Goal: Obtain resource: Download file/media

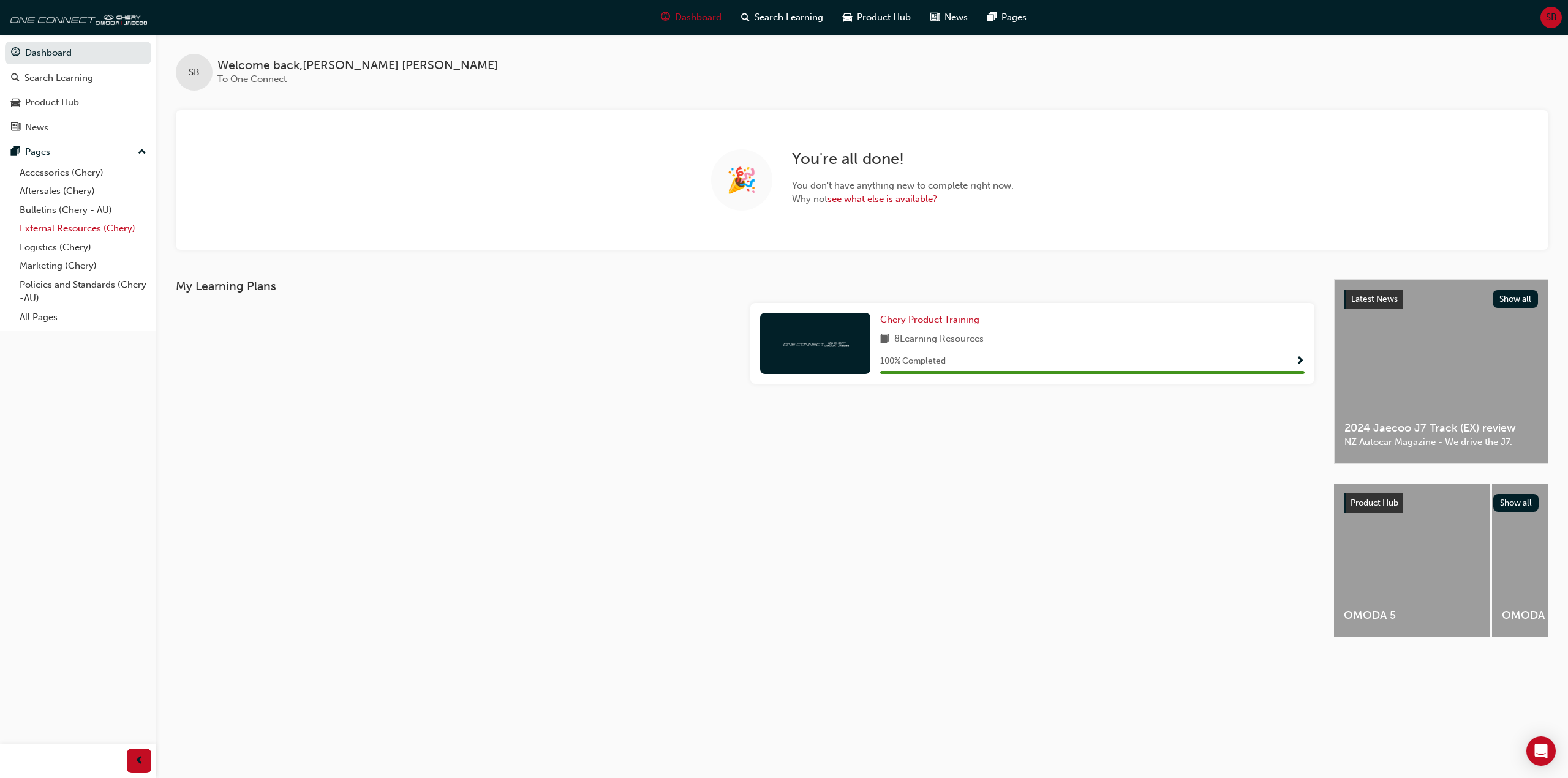
click at [47, 230] on link "External Resources (Chery)" at bounding box center [83, 228] width 137 height 19
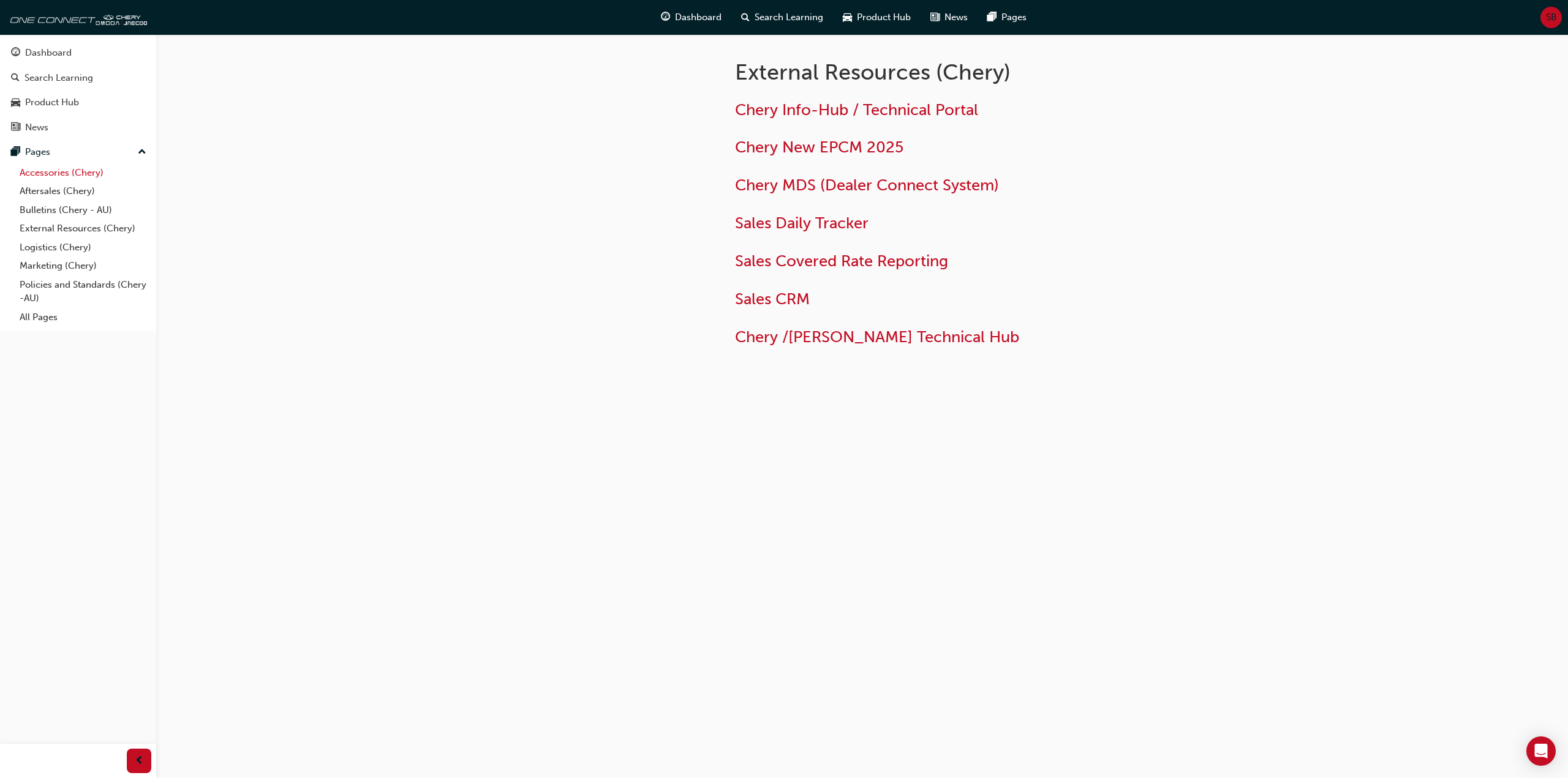
click at [57, 173] on link "Accessories (Chery)" at bounding box center [83, 173] width 137 height 19
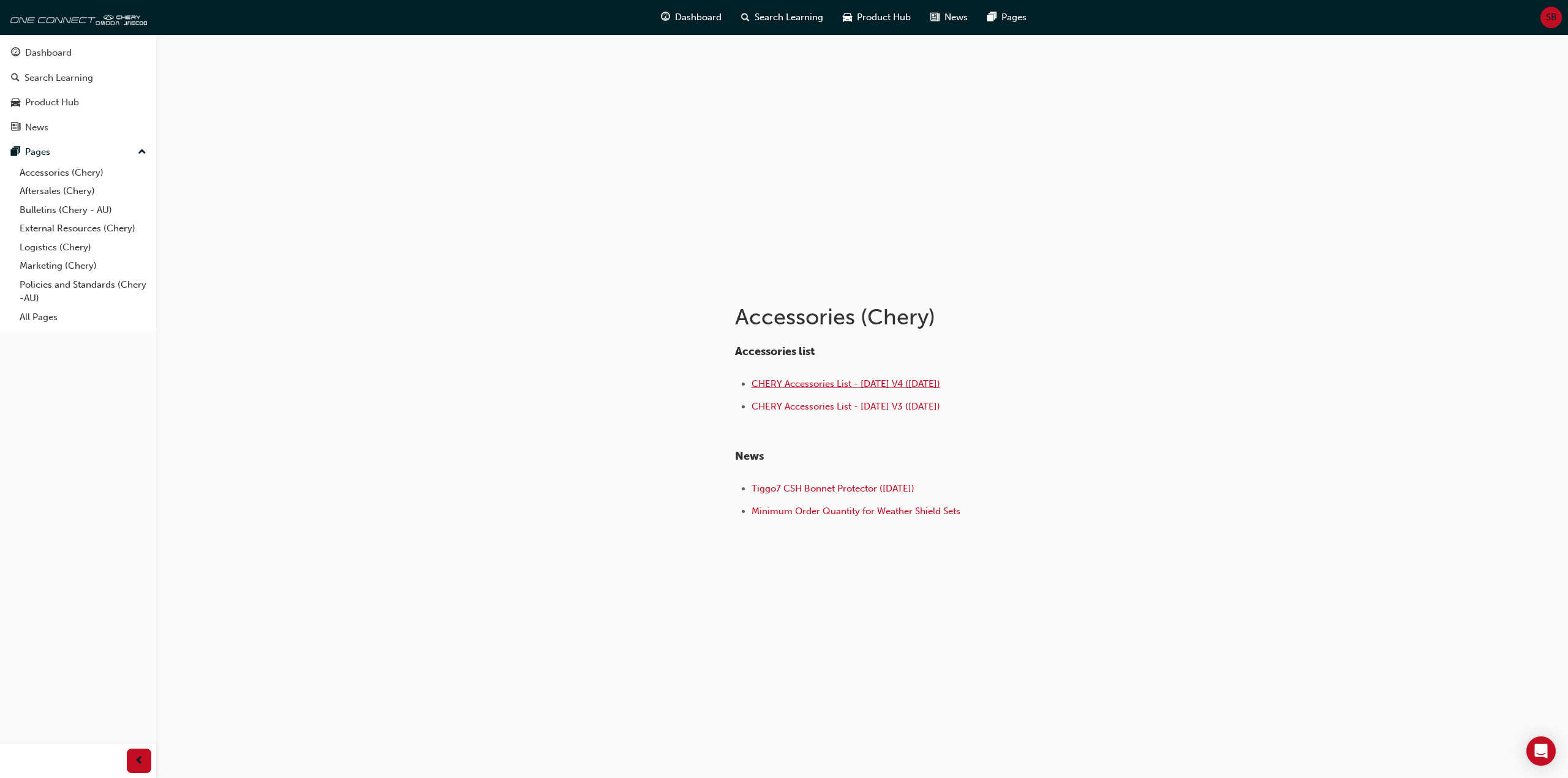
click at [820, 384] on span "CHERY Accessories List - [DATE] V4 ([DATE])" at bounding box center [845, 383] width 188 height 11
click at [835, 388] on span "CHERY Accessories List - [DATE] V4 ([DATE])" at bounding box center [845, 383] width 188 height 11
